Goal: Task Accomplishment & Management: Complete application form

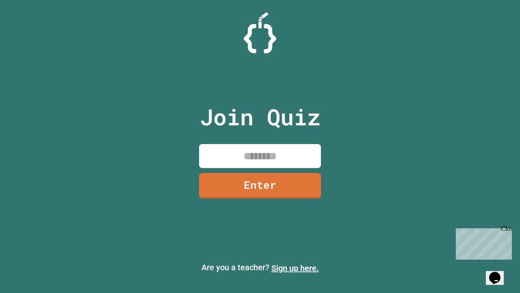
click at [295, 268] on link "Sign up here." at bounding box center [295, 268] width 48 height 10
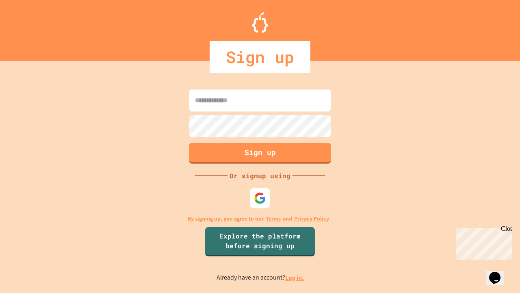
click at [295, 277] on link "Log in." at bounding box center [294, 277] width 19 height 9
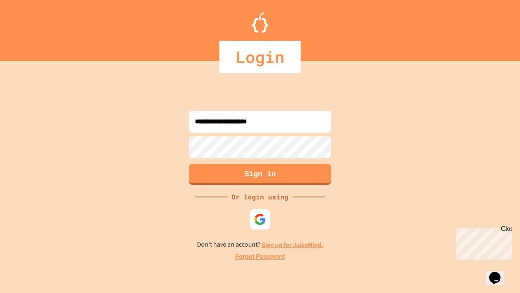
type input "**********"
